Goal: Task Accomplishment & Management: Manage account settings

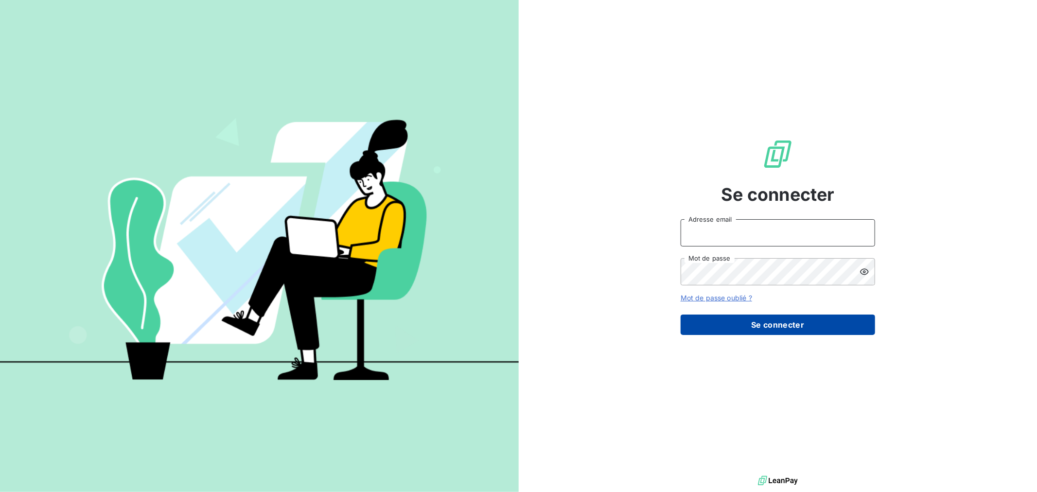
type input "[EMAIL_ADDRESS][DOMAIN_NAME]"
click at [761, 327] on button "Se connecter" at bounding box center [778, 325] width 195 height 20
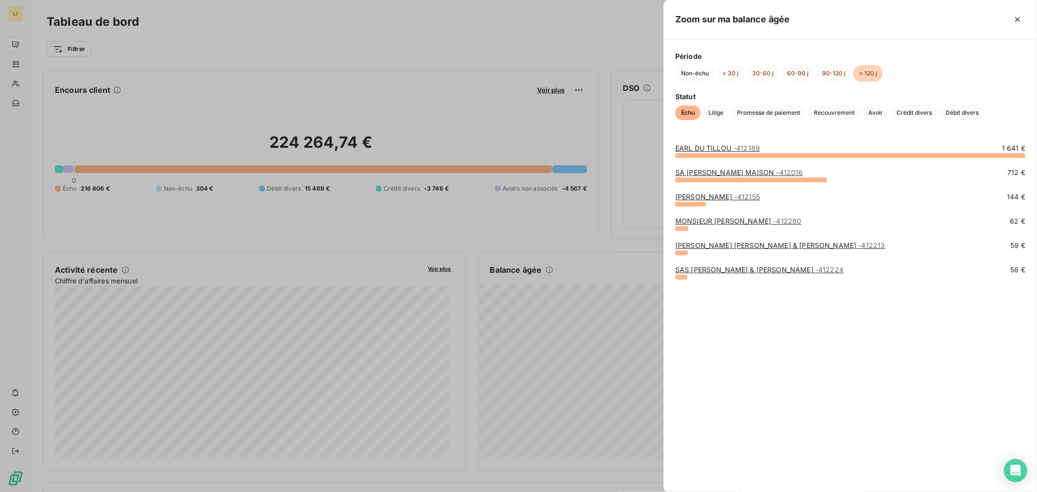
click at [503, 257] on div at bounding box center [518, 246] width 1037 height 492
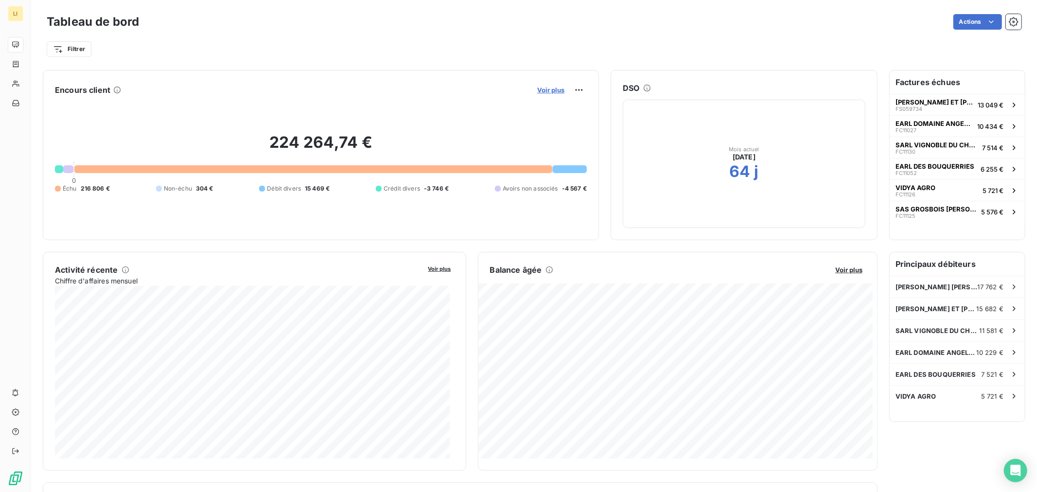
click at [553, 91] on span "Voir plus" at bounding box center [550, 90] width 27 height 8
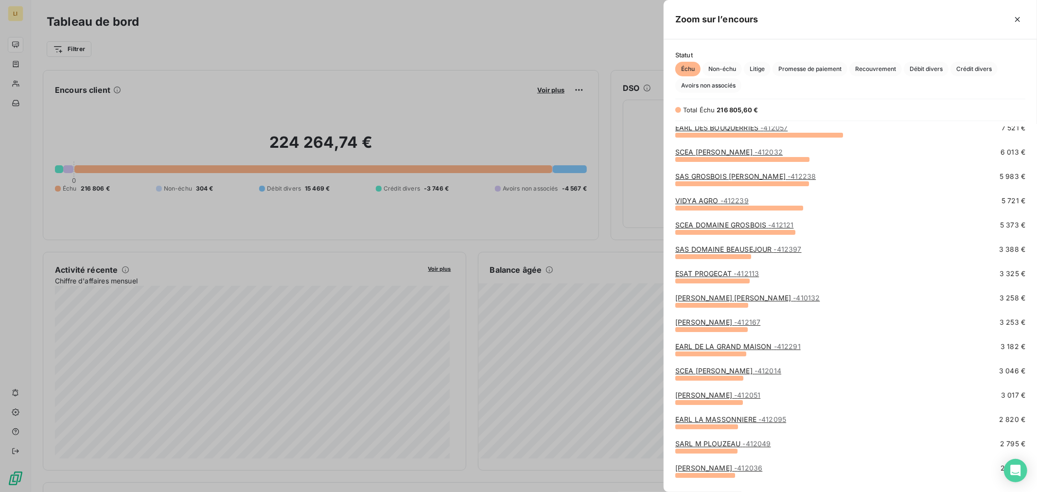
scroll to position [270, 0]
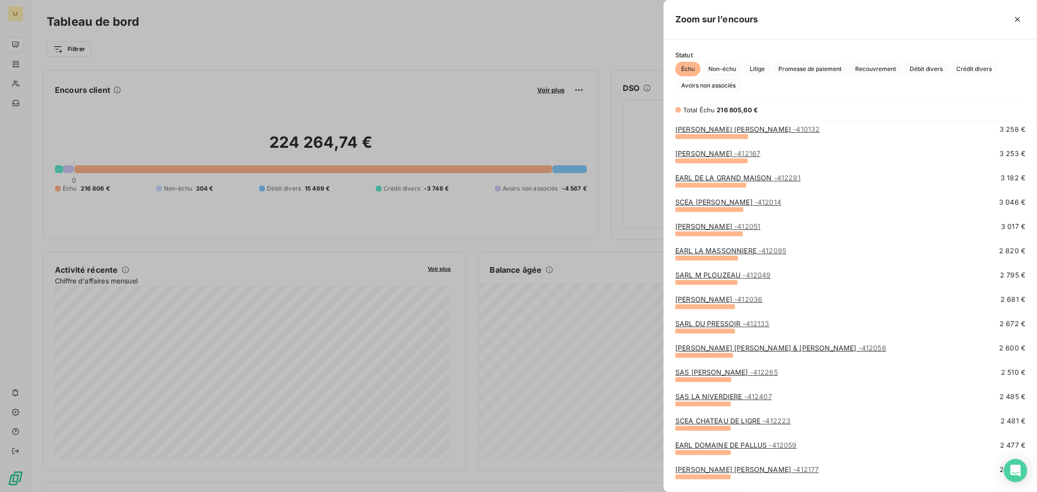
click at [598, 273] on div at bounding box center [518, 246] width 1037 height 492
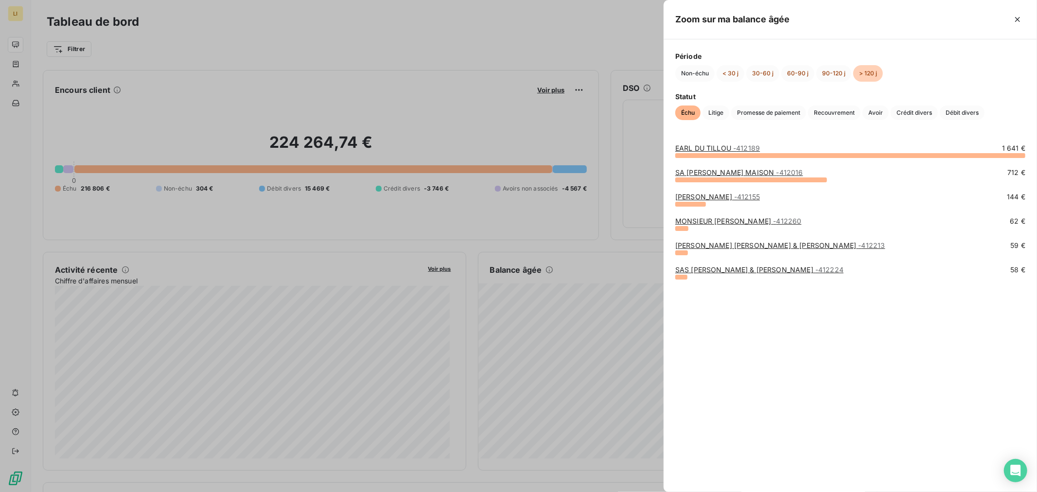
click at [620, 251] on div at bounding box center [518, 246] width 1037 height 492
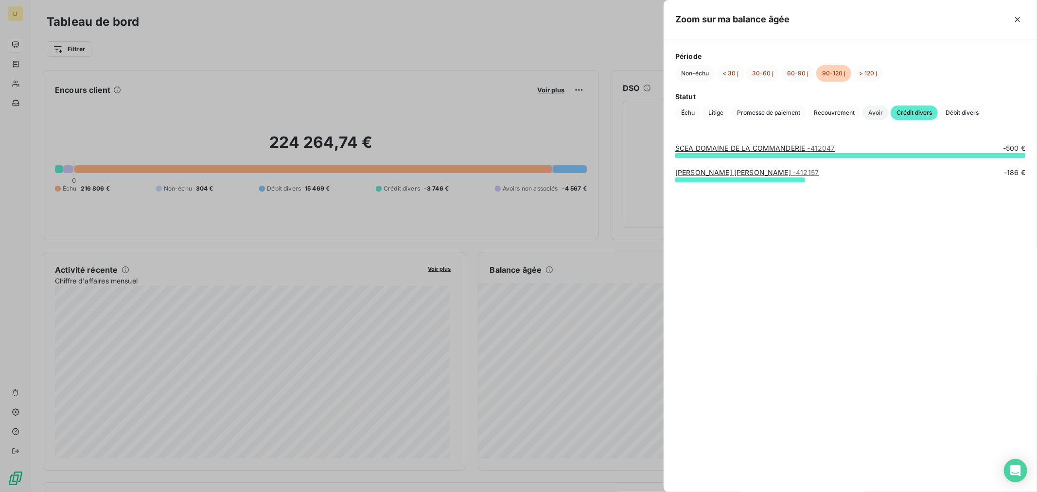
click at [879, 114] on span "Avoir" at bounding box center [876, 113] width 26 height 15
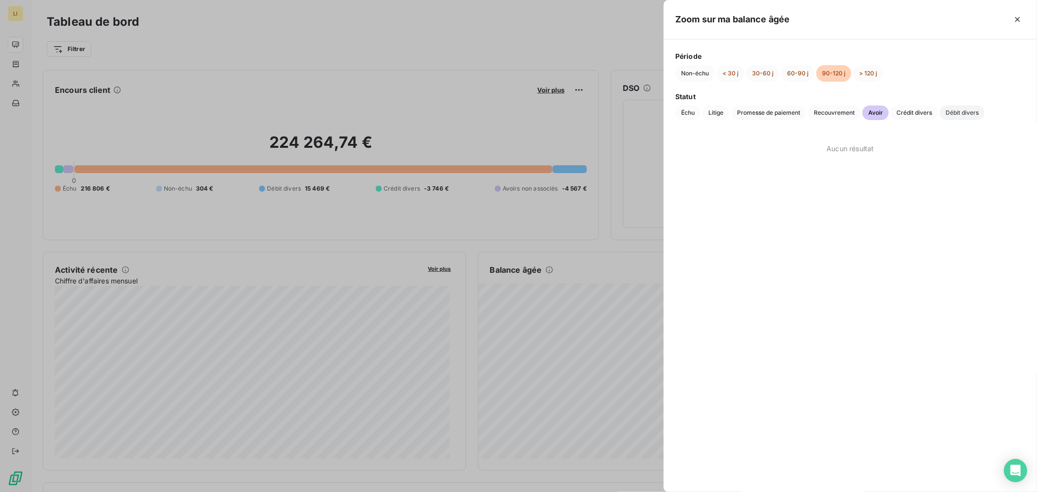
click at [951, 111] on span "Débit divers" at bounding box center [962, 113] width 45 height 15
click at [688, 110] on span "Échu" at bounding box center [688, 113] width 25 height 15
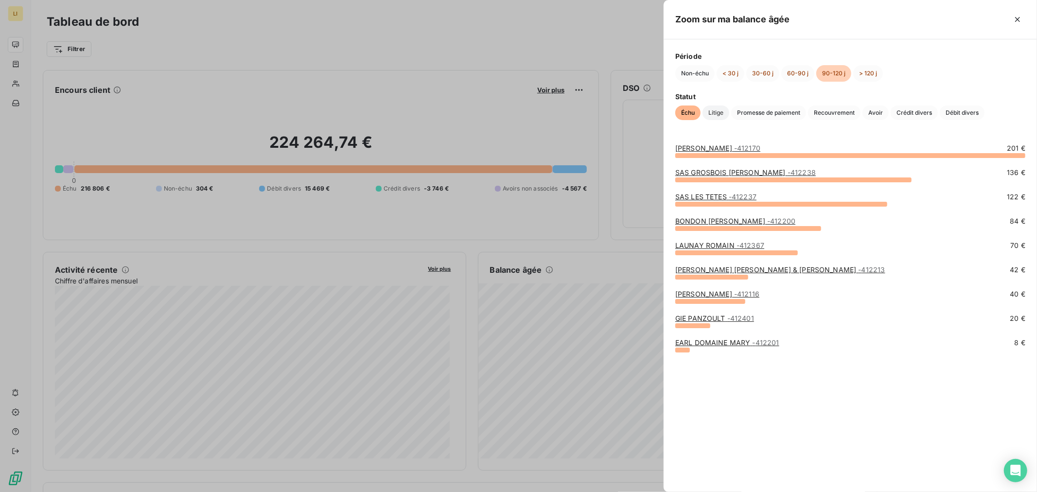
click at [709, 110] on span "Litige" at bounding box center [716, 113] width 27 height 15
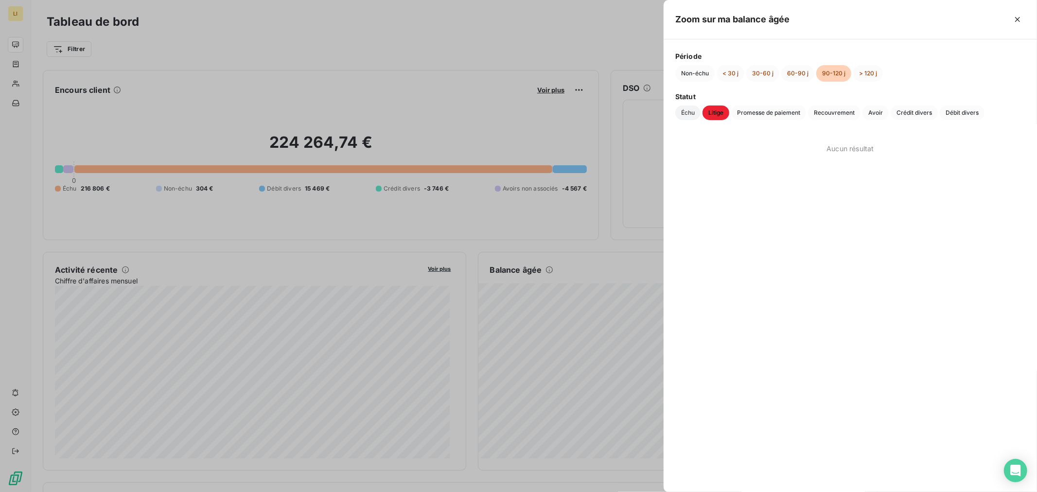
click at [688, 113] on span "Échu" at bounding box center [688, 113] width 25 height 15
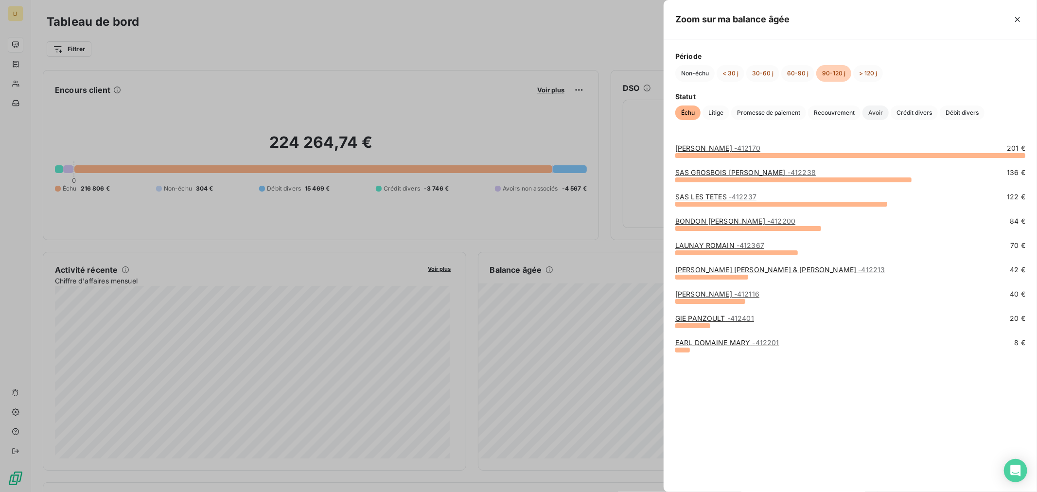
click at [876, 113] on span "Avoir" at bounding box center [876, 113] width 26 height 15
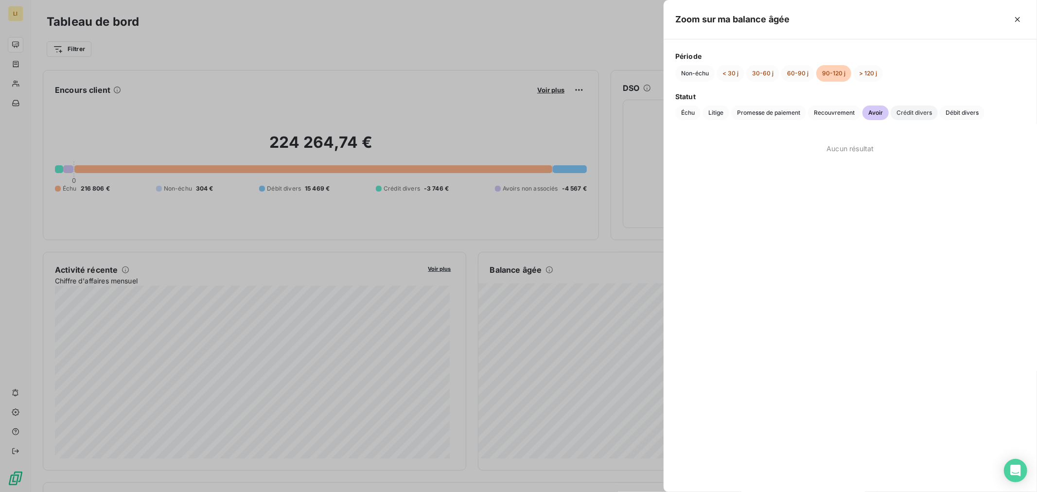
click at [928, 114] on span "Crédit divers" at bounding box center [914, 113] width 47 height 15
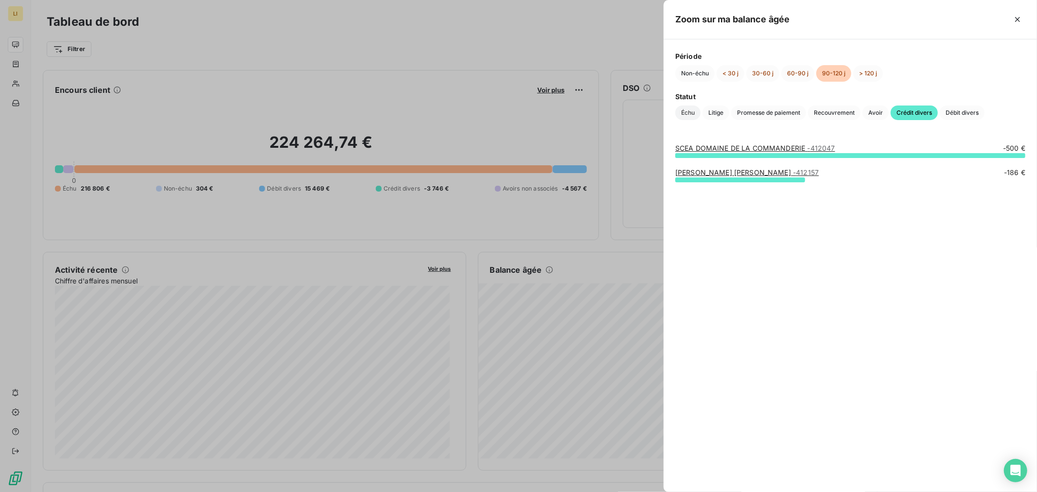
click at [687, 114] on span "Échu" at bounding box center [688, 113] width 25 height 15
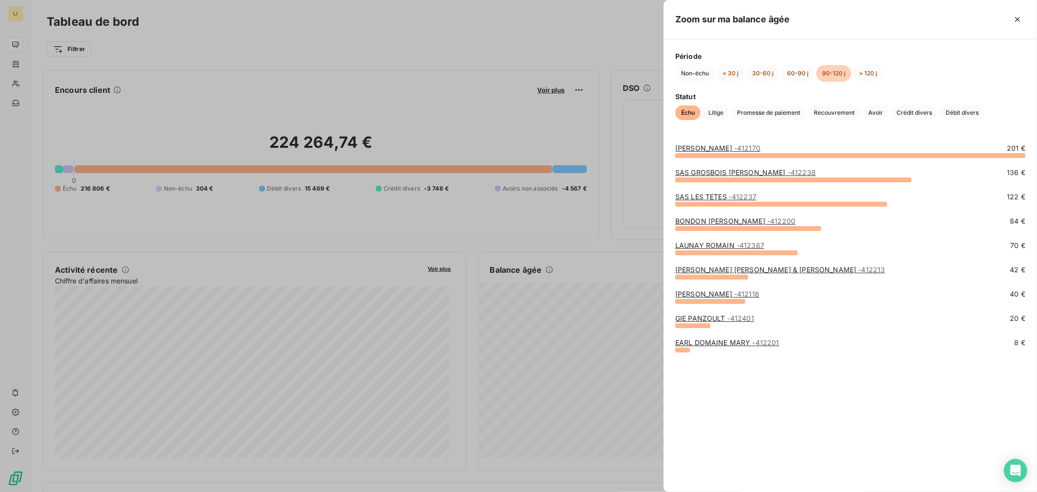
click at [633, 211] on div at bounding box center [518, 246] width 1037 height 492
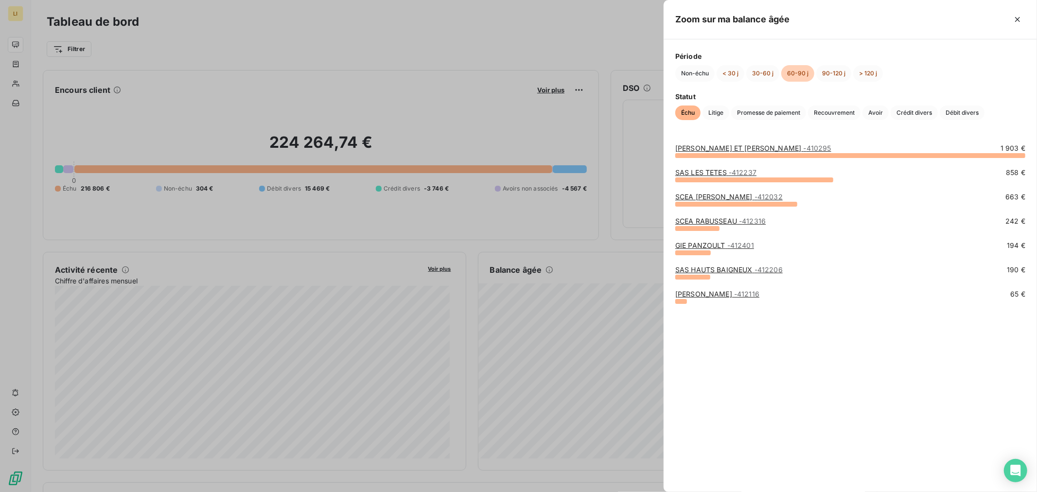
click at [574, 337] on div at bounding box center [518, 246] width 1037 height 492
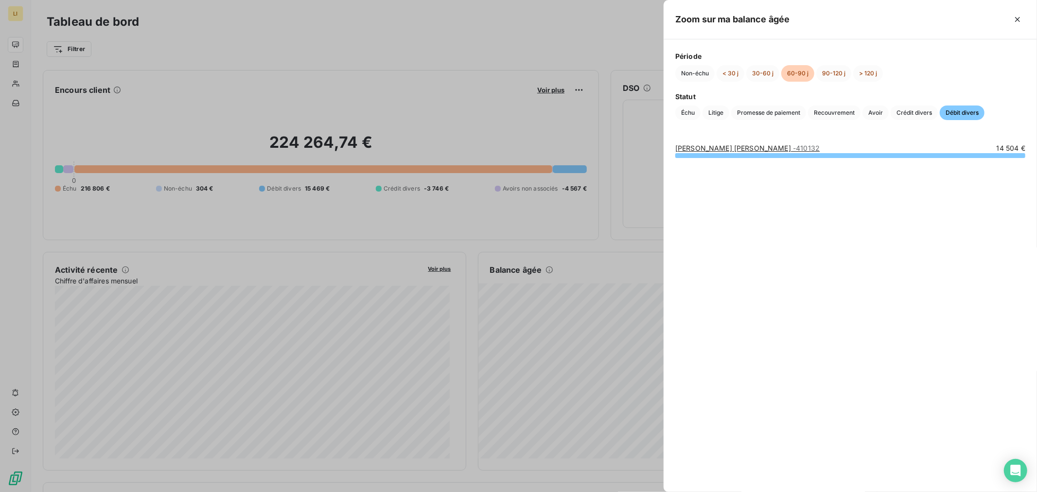
click at [580, 337] on div at bounding box center [518, 246] width 1037 height 492
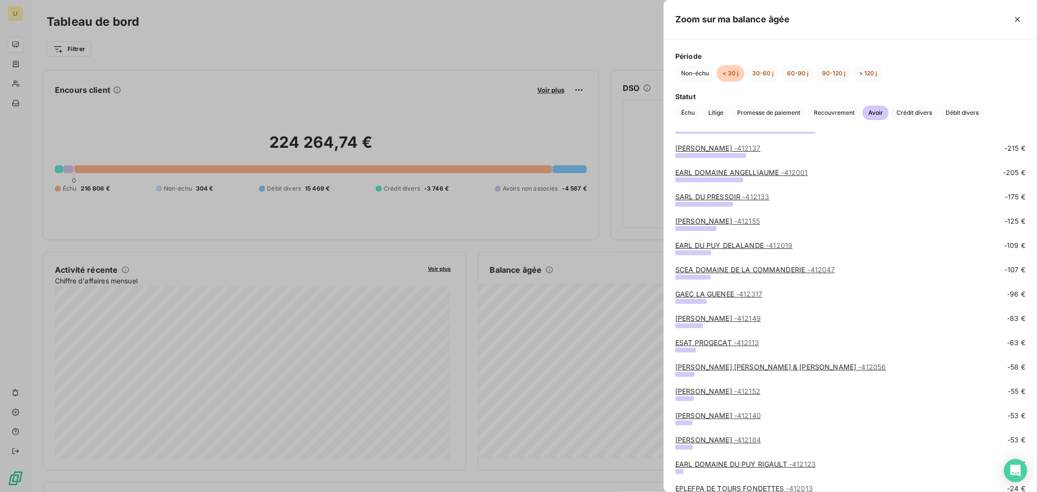
scroll to position [0, 0]
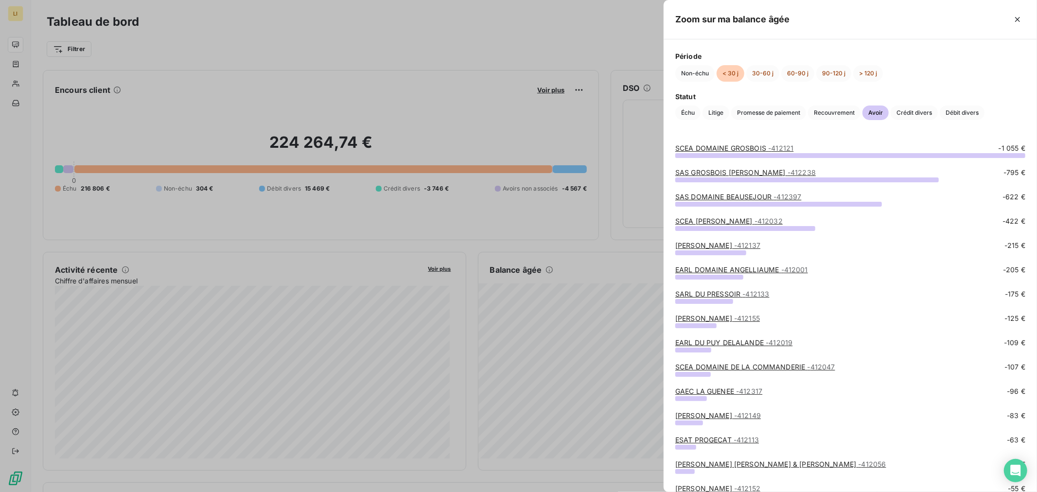
click at [654, 268] on div at bounding box center [518, 246] width 1037 height 492
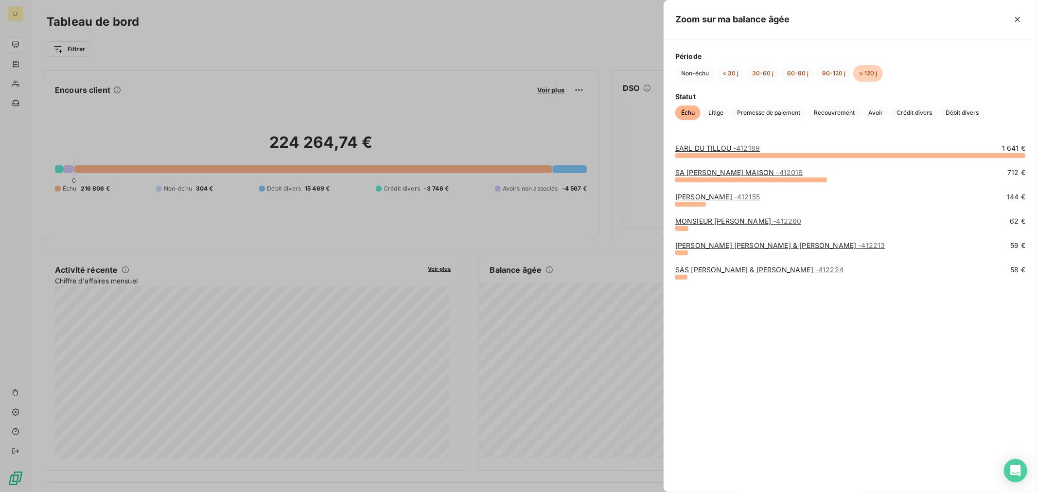
click at [738, 172] on link "SA COULY DUTHEIL MAISON - 412016" at bounding box center [740, 172] width 128 height 8
click at [706, 198] on link "[PERSON_NAME] - 412155" at bounding box center [718, 197] width 85 height 8
click at [700, 268] on link "SAS [PERSON_NAME] & [PERSON_NAME] - 412224" at bounding box center [760, 270] width 168 height 8
click at [418, 303] on div at bounding box center [518, 246] width 1037 height 492
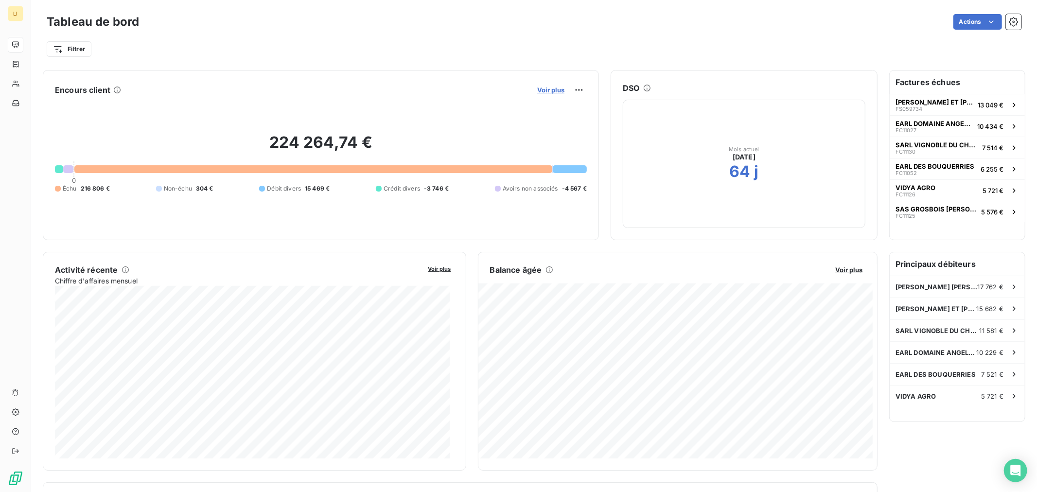
click at [546, 89] on span "Voir plus" at bounding box center [550, 90] width 27 height 8
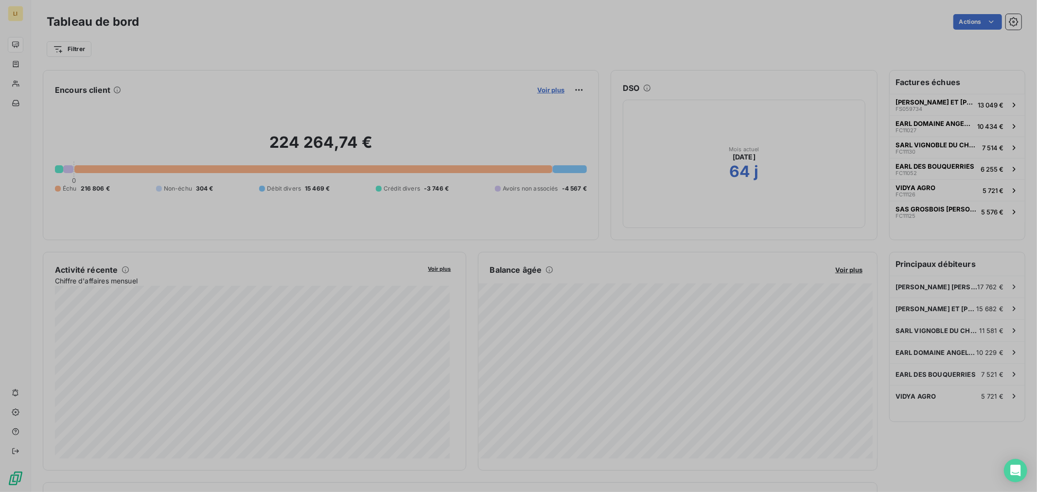
scroll to position [8, 8]
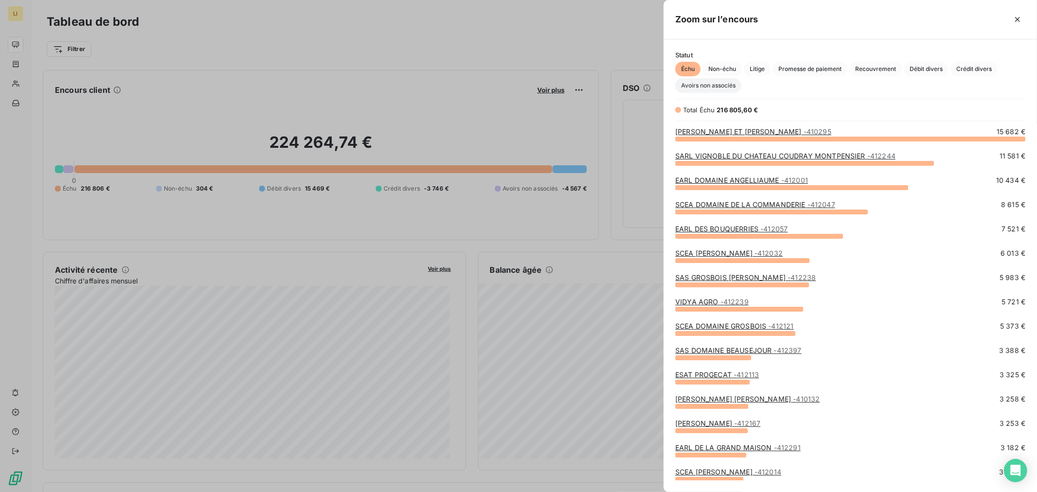
click at [701, 88] on span "Avoirs non associés" at bounding box center [709, 85] width 66 height 15
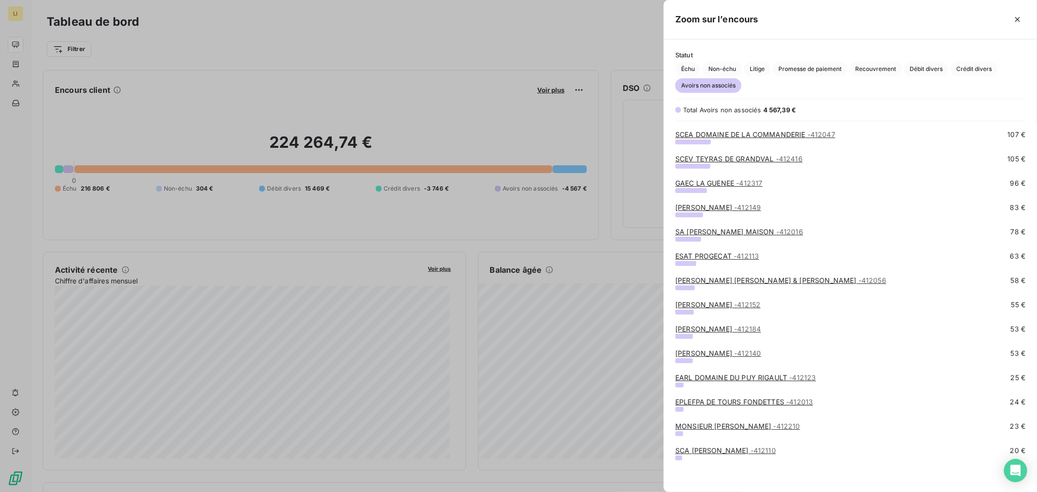
scroll to position [217, 0]
click at [561, 285] on div at bounding box center [518, 246] width 1037 height 492
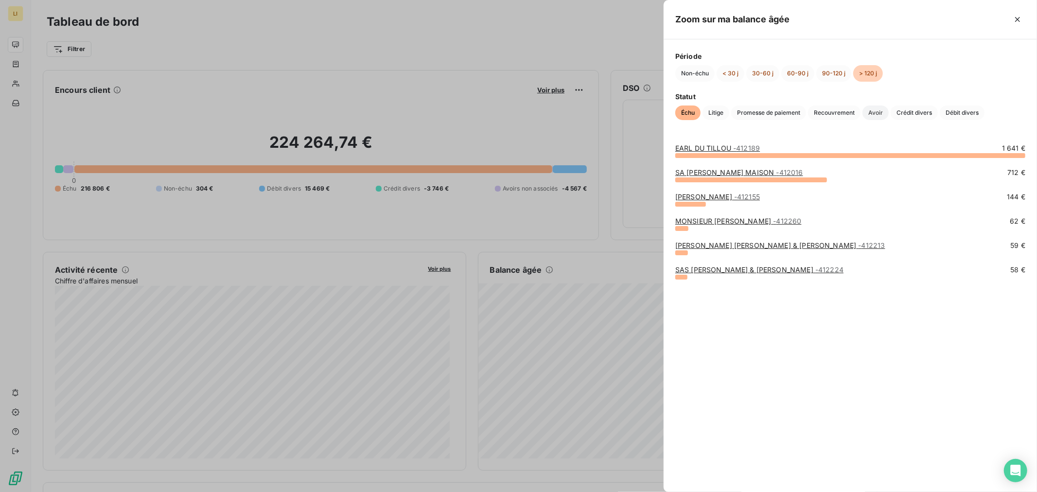
click at [886, 109] on span "Avoir" at bounding box center [876, 113] width 26 height 15
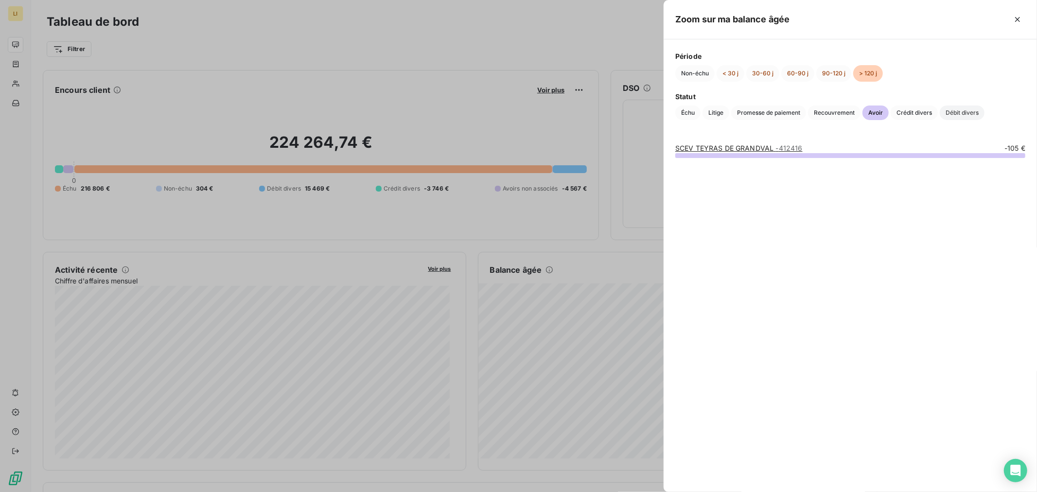
click at [960, 109] on span "Débit divers" at bounding box center [962, 113] width 45 height 15
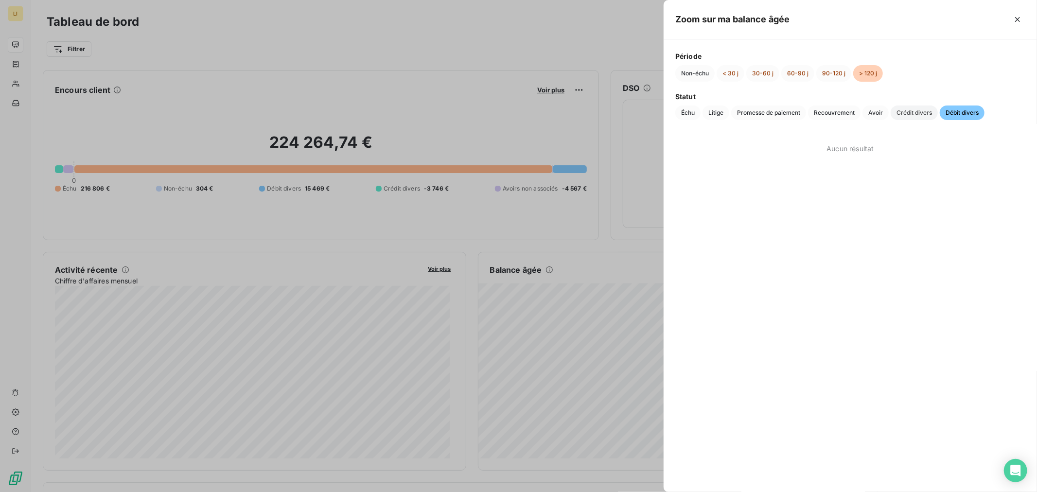
click at [903, 111] on span "Crédit divers" at bounding box center [914, 113] width 47 height 15
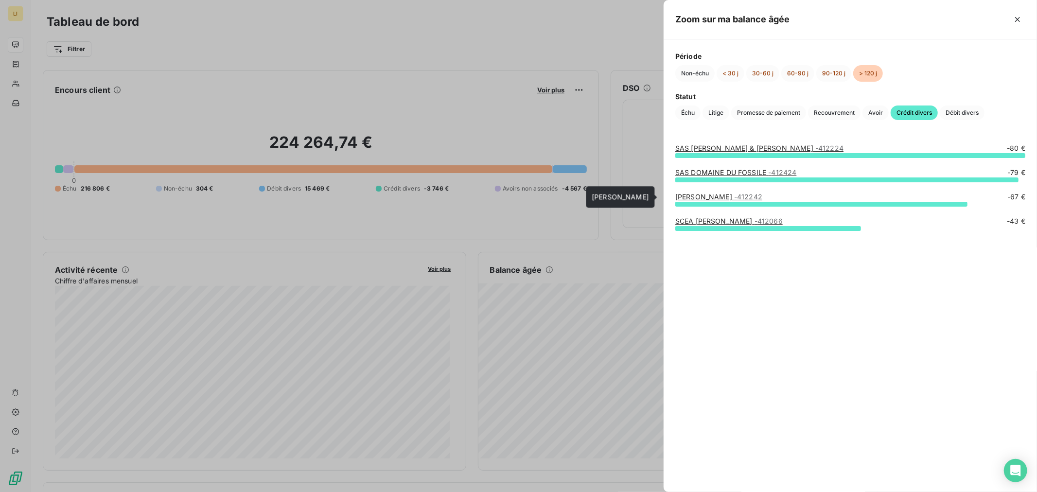
click at [705, 197] on link "[PERSON_NAME] - 412242" at bounding box center [719, 197] width 87 height 8
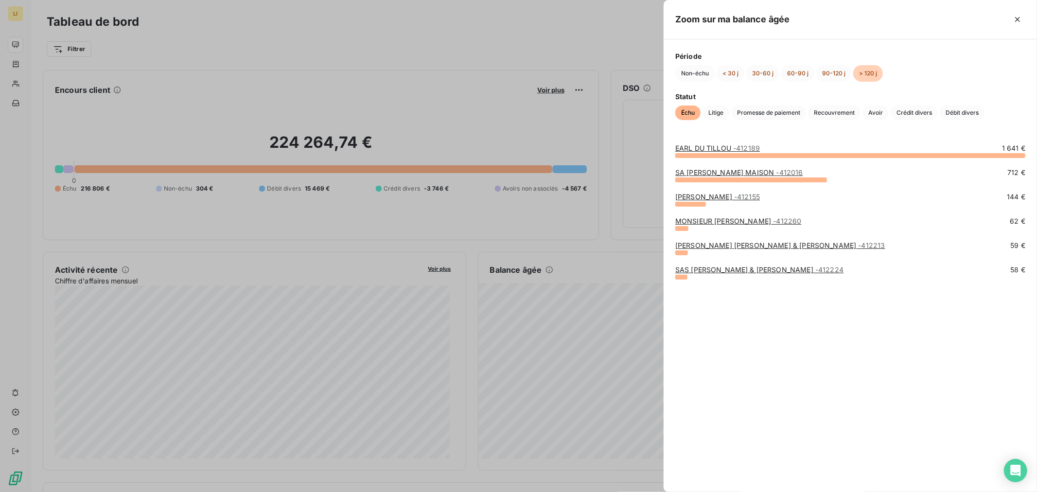
click at [481, 348] on div at bounding box center [518, 246] width 1037 height 492
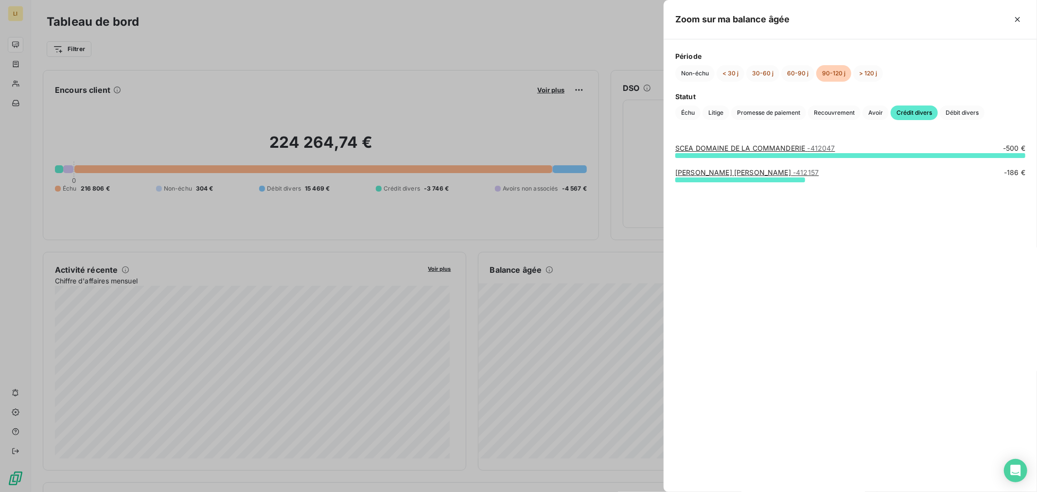
click at [712, 144] on link "SCEA DOMAINE DE LA COMMANDERIE - 412047" at bounding box center [756, 148] width 160 height 8
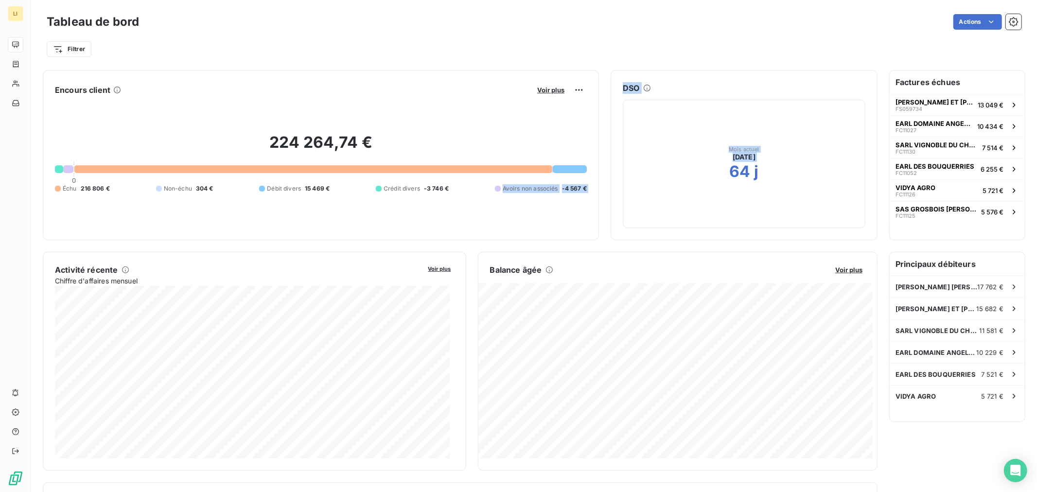
drag, startPoint x: 506, startPoint y: 190, endPoint x: 649, endPoint y: 190, distance: 143.0
click at [649, 190] on div "Encours client Voir plus 224 264,74 € 0 Échu 216 806 € Non-échu 304 € Débit div…" at bounding box center [460, 155] width 835 height 170
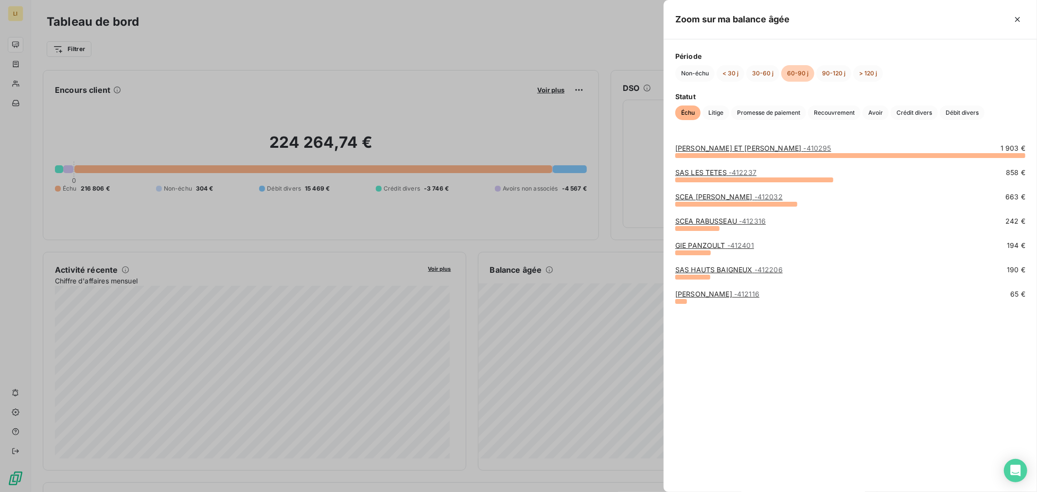
click at [566, 318] on div at bounding box center [518, 246] width 1037 height 492
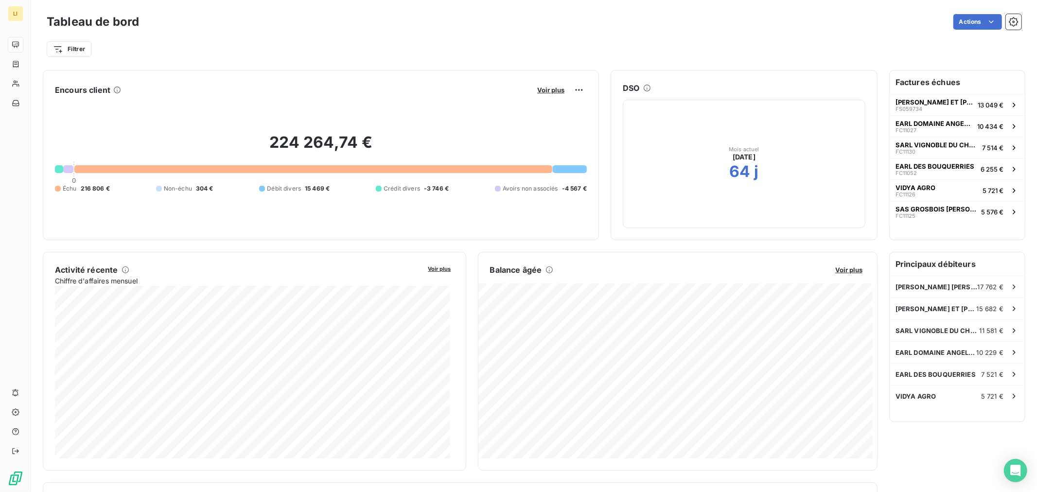
click at [522, 274] on h6 "Balance âgée" at bounding box center [516, 270] width 52 height 12
click at [68, 169] on div at bounding box center [68, 169] width 10 height 8
click at [537, 91] on span "Voir plus" at bounding box center [550, 90] width 27 height 8
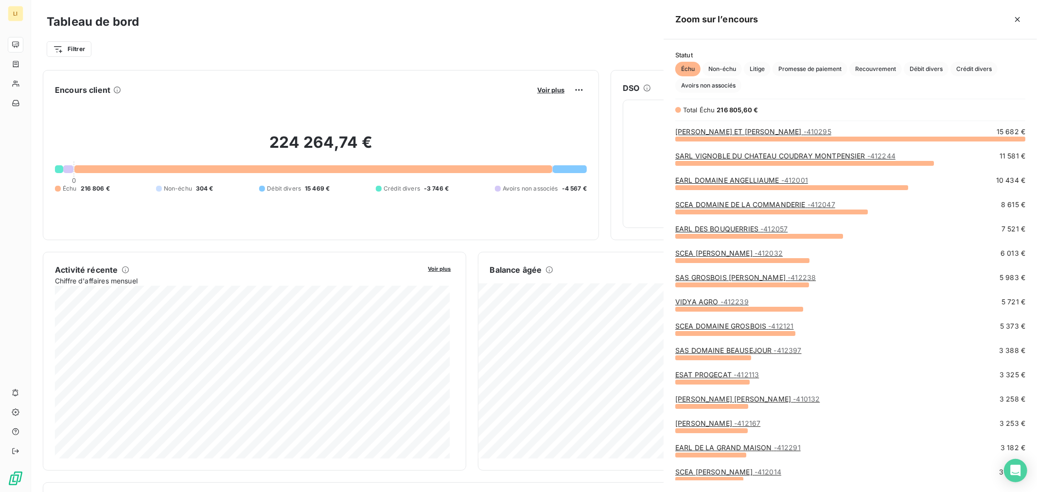
scroll to position [345, 365]
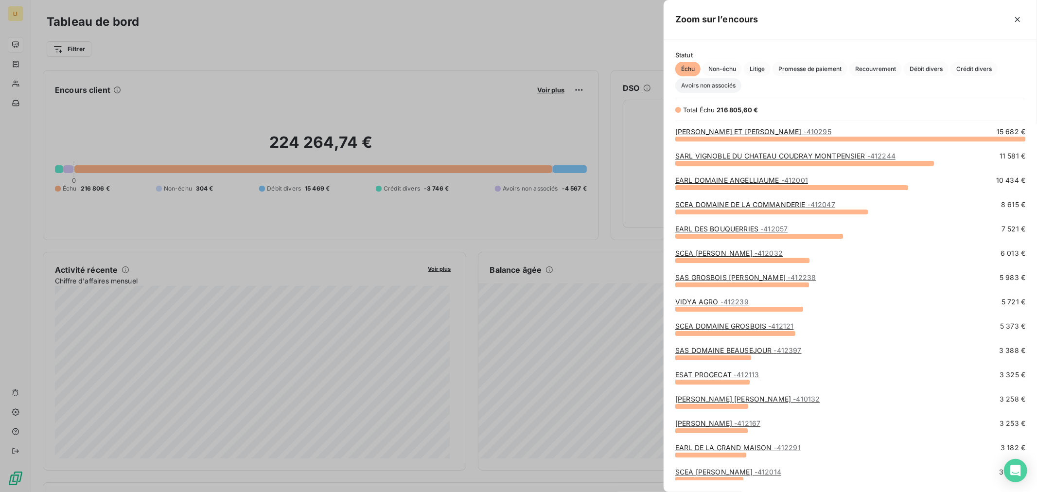
click at [712, 85] on span "Avoirs non associés" at bounding box center [709, 85] width 66 height 15
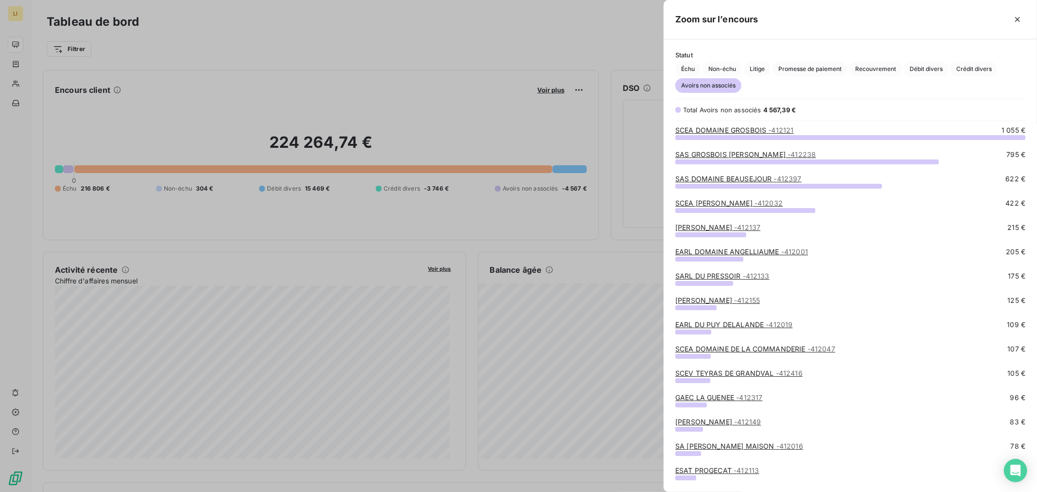
scroll to position [0, 0]
click at [725, 132] on link "SCEA DOMAINE GROSBOIS - 412121" at bounding box center [735, 131] width 118 height 8
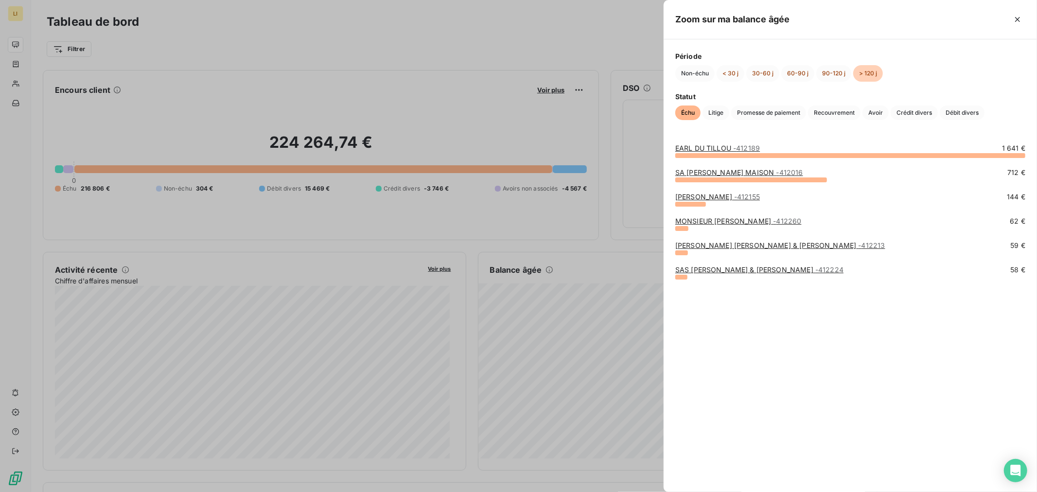
click at [566, 107] on div at bounding box center [518, 246] width 1037 height 492
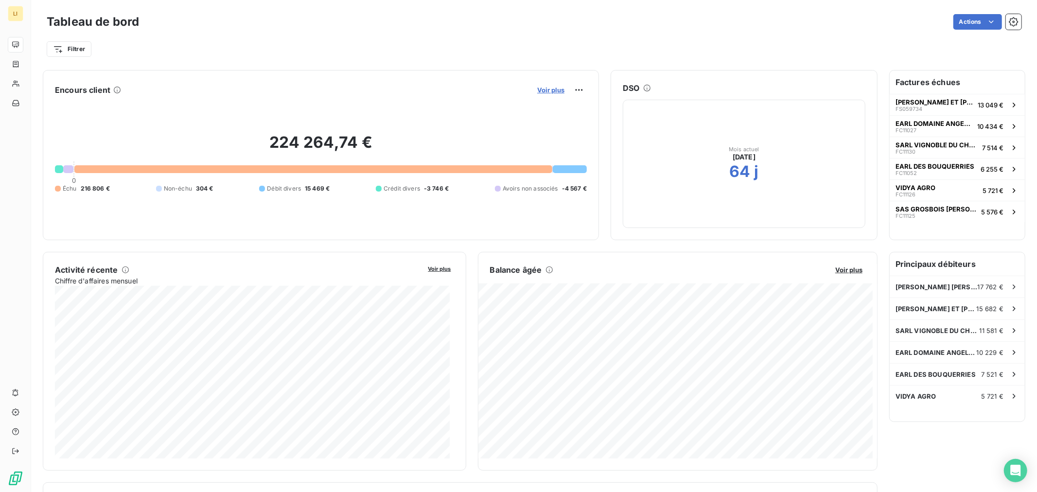
click at [550, 91] on span "Voir plus" at bounding box center [550, 90] width 27 height 8
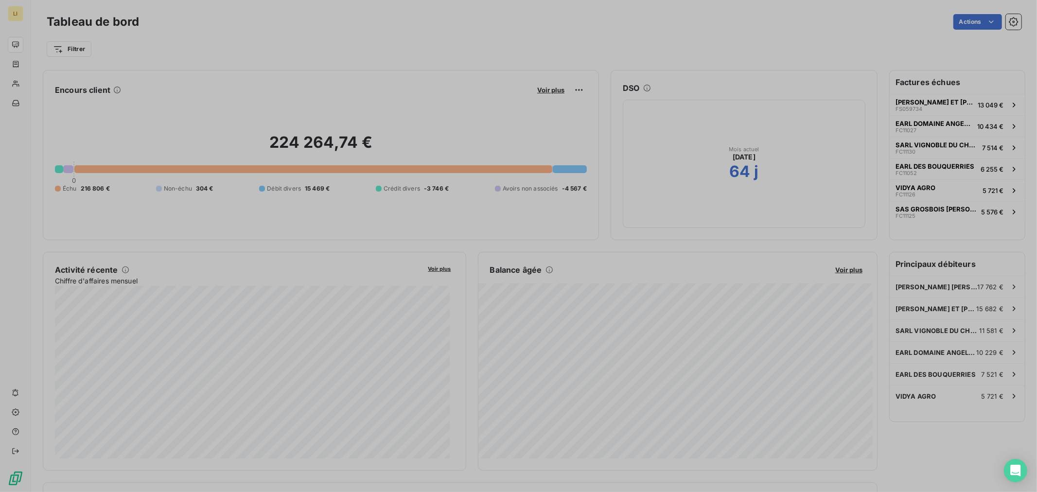
scroll to position [484, 365]
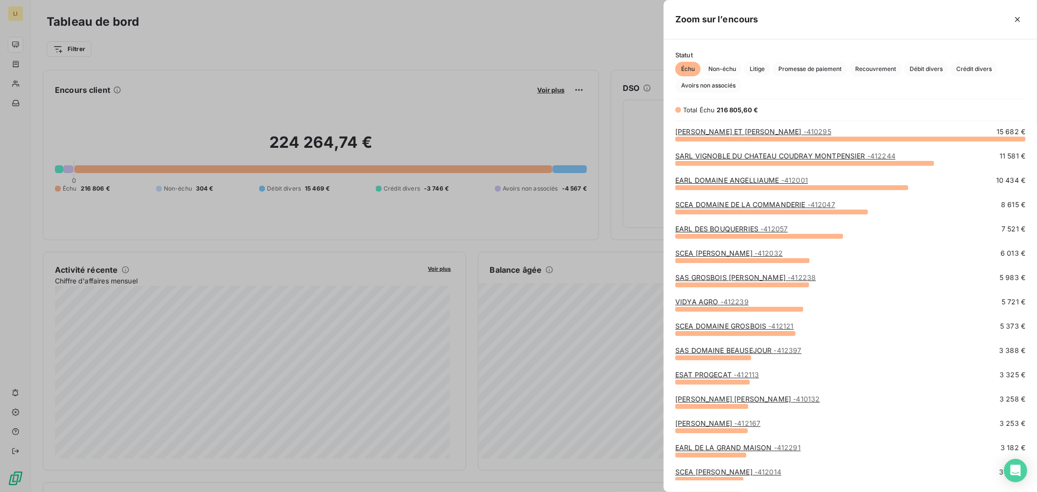
click at [569, 239] on div at bounding box center [518, 246] width 1037 height 492
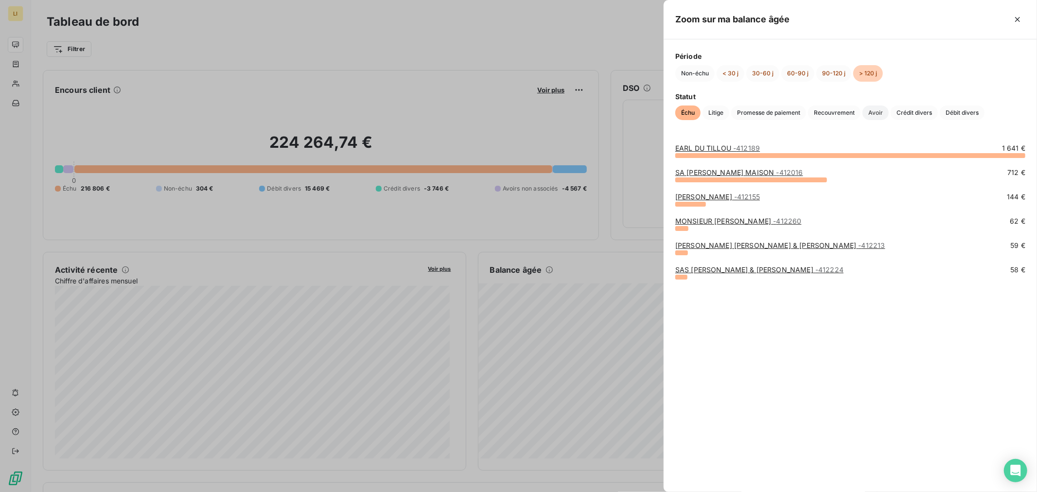
click at [872, 114] on span "Avoir" at bounding box center [876, 113] width 26 height 15
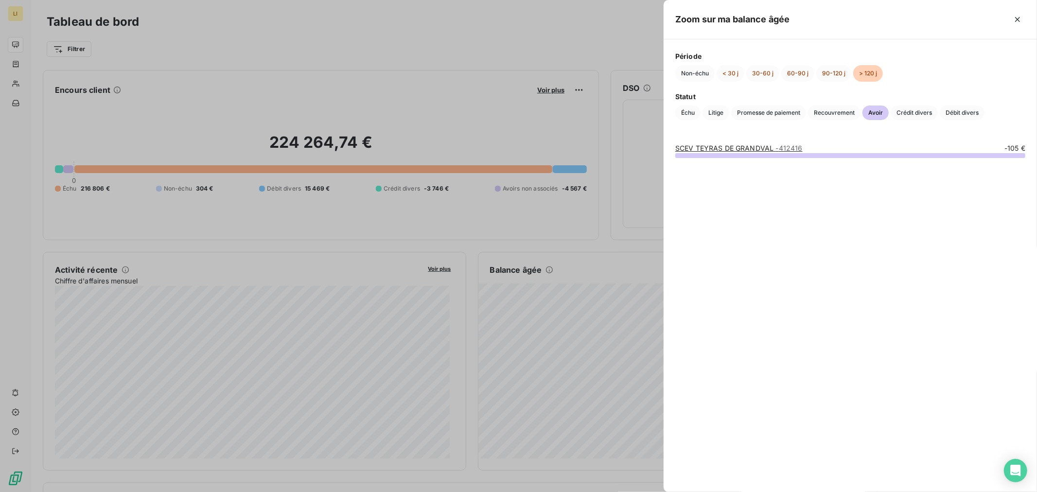
click at [728, 152] on link "SCEV TEYRAS DE GRANDVAL - 412416" at bounding box center [739, 148] width 127 height 8
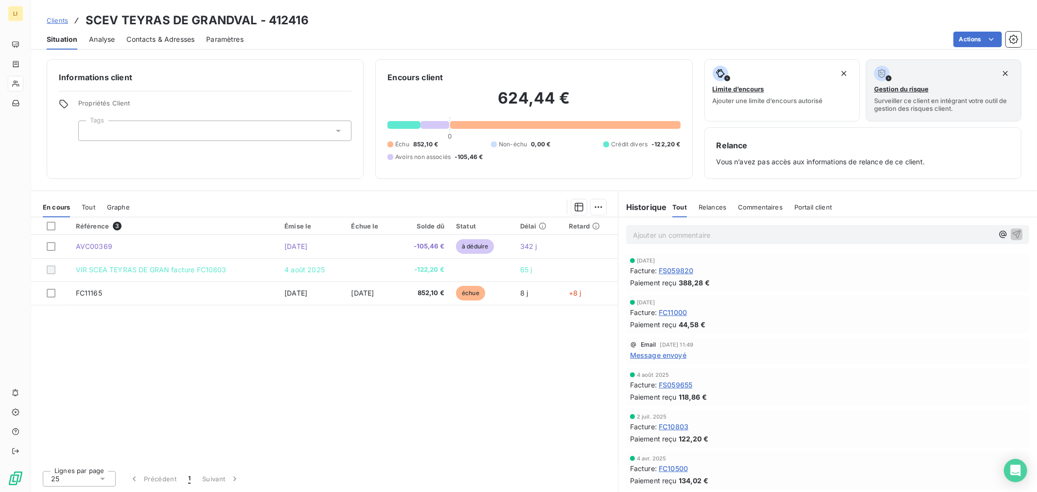
click at [537, 376] on div "Référence 3 Émise le Échue le Solde dû Statut Délai Retard AVC00369 [DATE] -105…" at bounding box center [324, 340] width 587 height 246
click at [660, 354] on span "Message envoyé" at bounding box center [658, 355] width 56 height 10
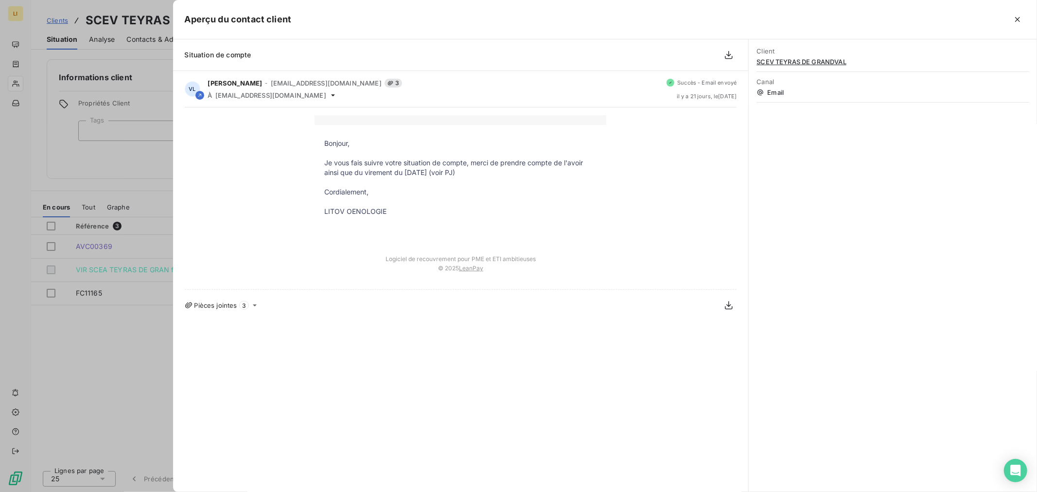
click at [100, 343] on div at bounding box center [518, 246] width 1037 height 492
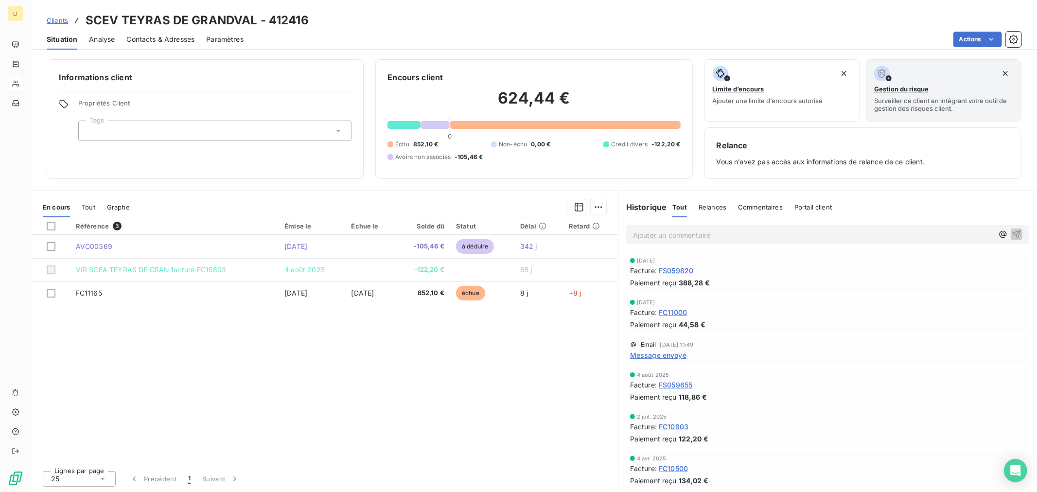
click at [378, 322] on div "Référence 3 Émise le Échue le Solde dû Statut Délai Retard AVC00369 [DATE] -105…" at bounding box center [324, 340] width 587 height 246
click at [495, 368] on div "Référence 3 Émise le Échue le Solde dû Statut Délai Retard AVC00369 [DATE] -105…" at bounding box center [324, 340] width 587 height 246
click at [624, 222] on div "Ajouter un commentaire ﻿" at bounding box center [828, 234] width 419 height 35
click at [652, 234] on p "Ajouter un commentaire ﻿" at bounding box center [813, 235] width 360 height 12
drag, startPoint x: 761, startPoint y: 236, endPoint x: 453, endPoint y: 220, distance: 307.8
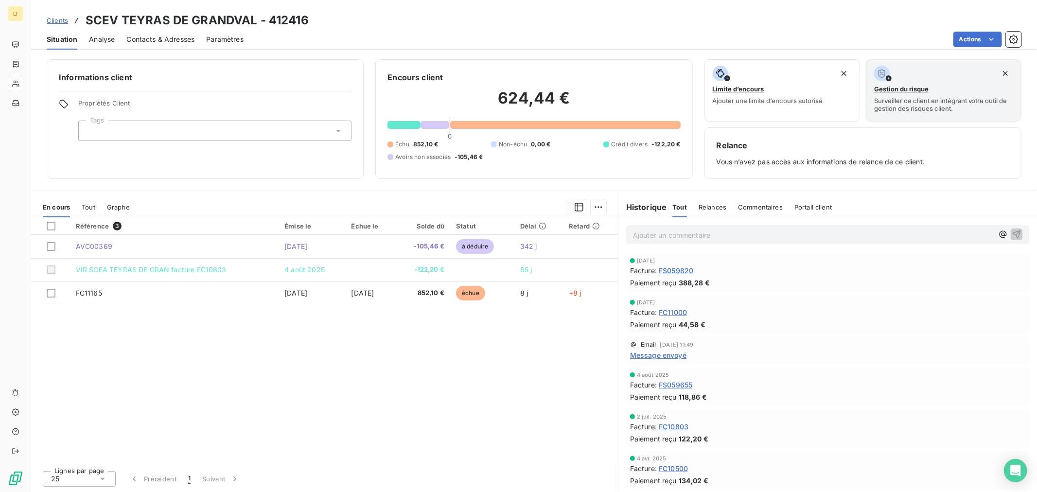
click at [458, 220] on div "En cours Tout Graphe Référence 3 Émise le Échue le Solde dû Statut Délai Retard…" at bounding box center [534, 342] width 1006 height 302
click at [294, 413] on div "Référence 3 Émise le Échue le Solde dû Statut Délai Retard AVC00369 [DATE] -105…" at bounding box center [324, 340] width 587 height 246
click at [337, 368] on div "Référence 3 Émise le Échue le Solde dû Statut Délai Retard AVC00369 [DATE] -105…" at bounding box center [324, 340] width 587 height 246
click at [330, 361] on div "Référence 3 Émise le Échue le Solde dû Statut Délai Retard AVC00369 [DATE] -105…" at bounding box center [324, 340] width 587 height 246
click at [275, 338] on div "Référence 3 Émise le Échue le Solde dû Statut Délai Retard AVC00369 [DATE] -105…" at bounding box center [324, 340] width 587 height 246
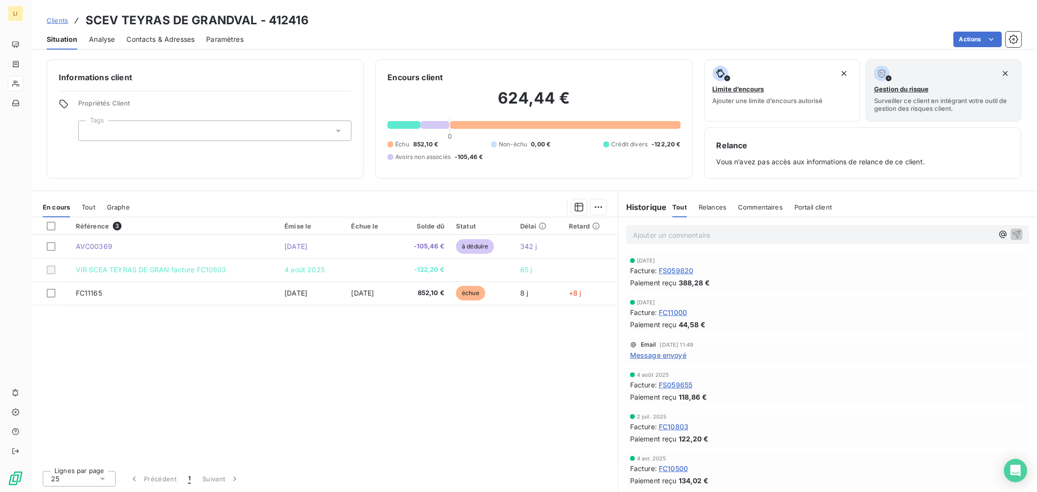
click at [372, 440] on div "Référence 3 Émise le Échue le Solde dû Statut Délai Retard AVC00369 [DATE] -105…" at bounding box center [324, 340] width 587 height 246
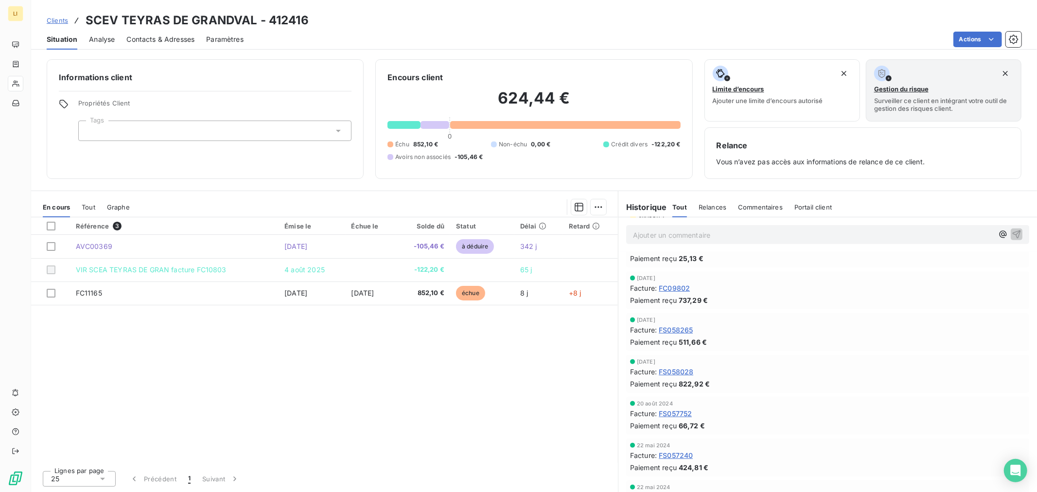
scroll to position [108, 0]
